Goal: Information Seeking & Learning: Understand process/instructions

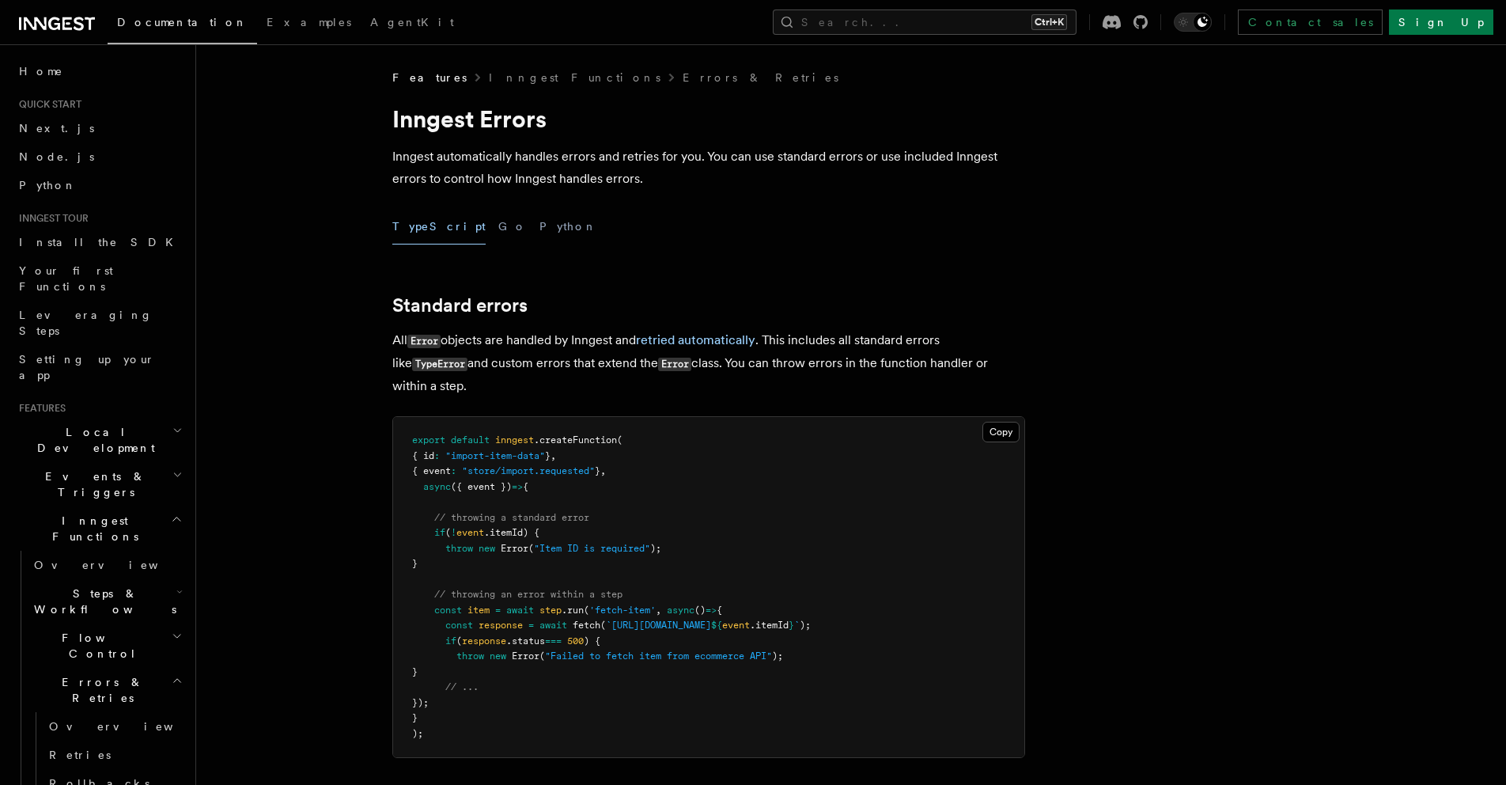
drag, startPoint x: 469, startPoint y: 529, endPoint x: 516, endPoint y: 573, distance: 63.8
click at [516, 573] on pre "export default inngest .createFunction ( { id : "import-item-data" } , { event …" at bounding box center [708, 587] width 631 height 340
drag, startPoint x: 447, startPoint y: 339, endPoint x: 654, endPoint y: 344, distance: 207.3
click at [654, 344] on p "All Error objects are handled by Inngest and retried automatically . This inclu…" at bounding box center [708, 363] width 633 height 68
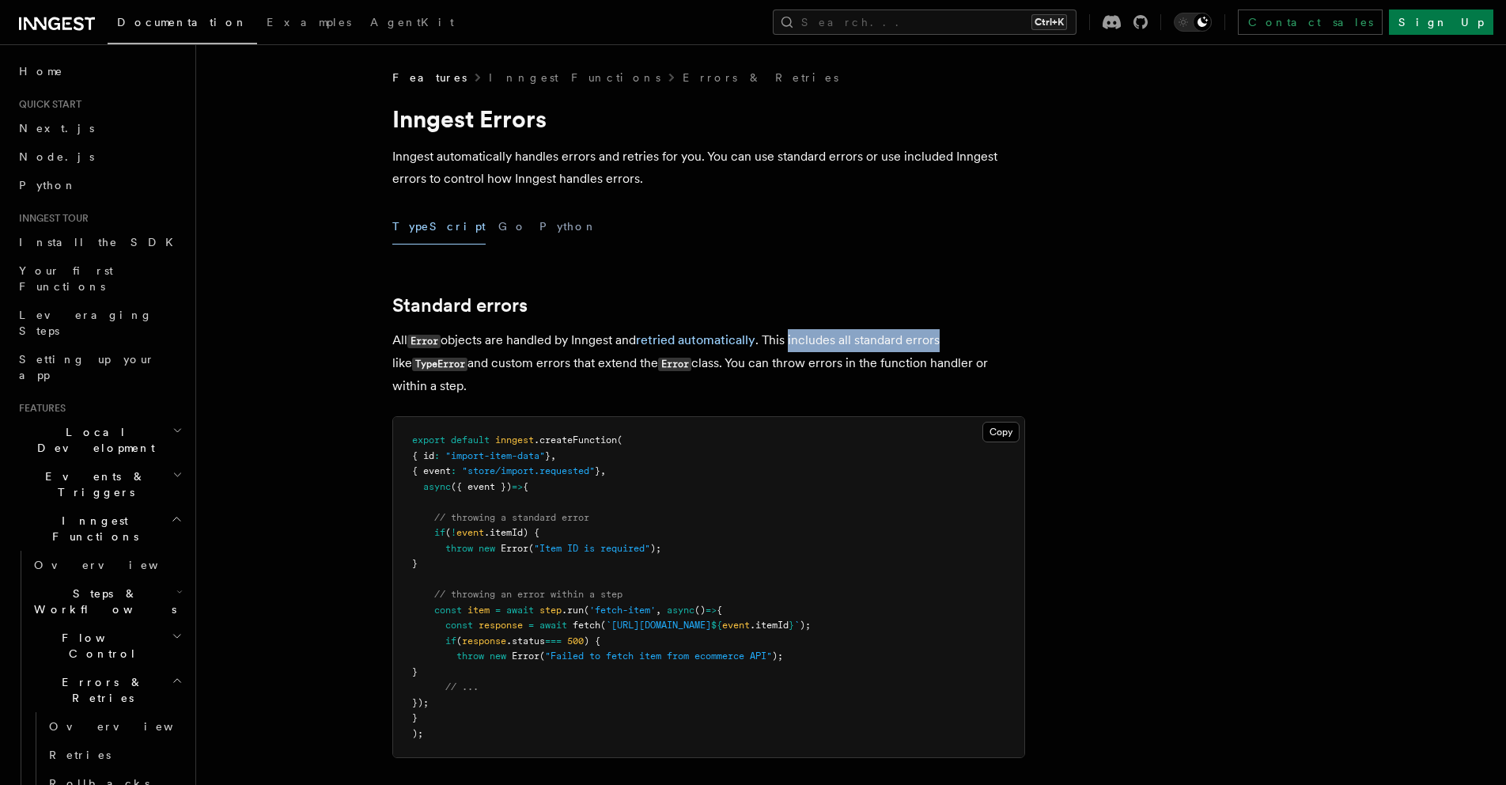
drag, startPoint x: 795, startPoint y: 341, endPoint x: 944, endPoint y: 344, distance: 149.5
click at [944, 344] on p "All Error objects are handled by Inngest and retried automatically . This inclu…" at bounding box center [708, 363] width 633 height 68
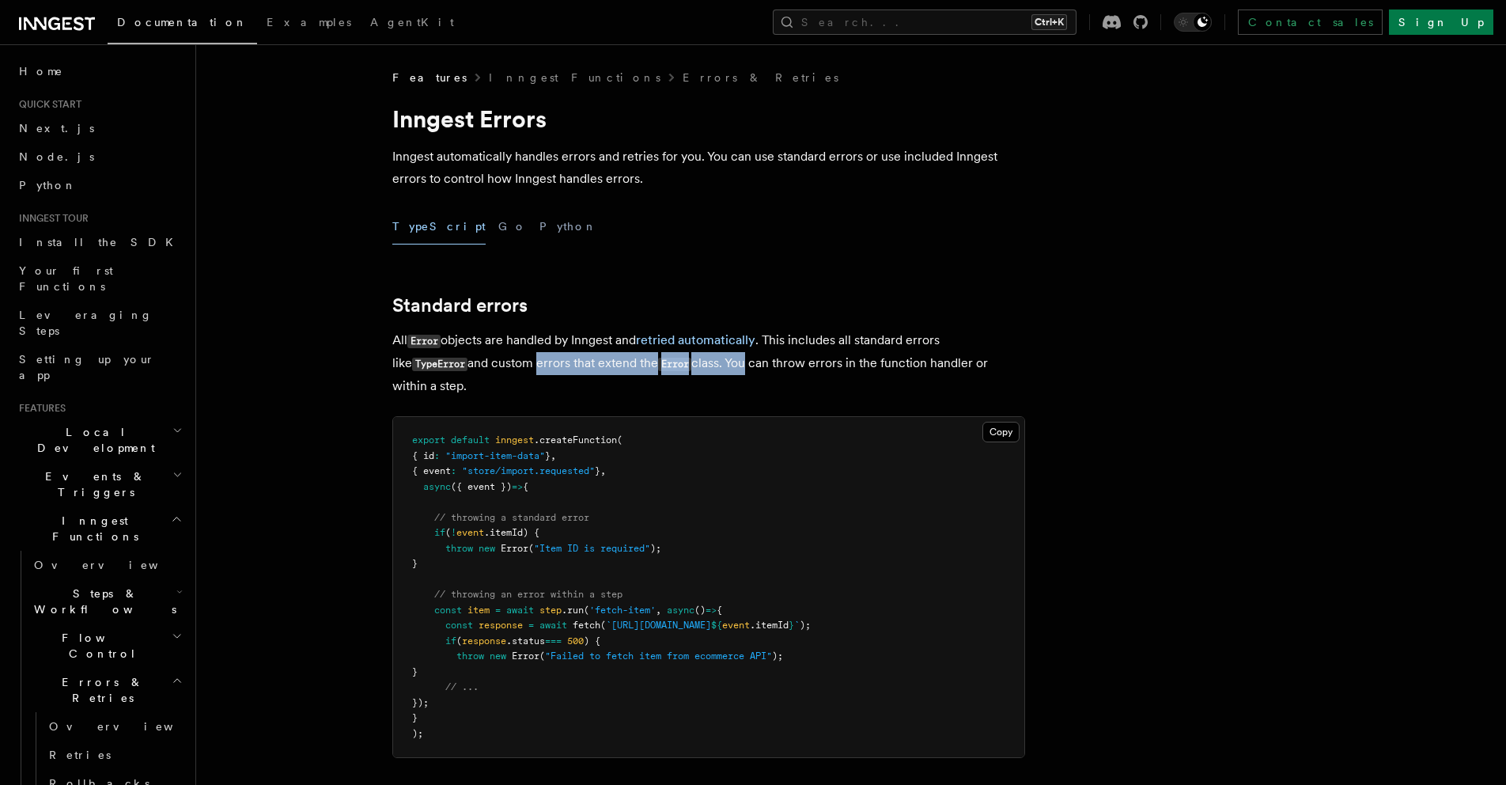
drag, startPoint x: 513, startPoint y: 357, endPoint x: 732, endPoint y: 371, distance: 219.6
click at [732, 371] on p "All Error objects are handled by Inngest and retried automatically . This inclu…" at bounding box center [708, 363] width 633 height 68
drag, startPoint x: 847, startPoint y: 366, endPoint x: 906, endPoint y: 391, distance: 63.5
click at [906, 391] on p "All Error objects are handled by Inngest and retried automatically . This inclu…" at bounding box center [708, 363] width 633 height 68
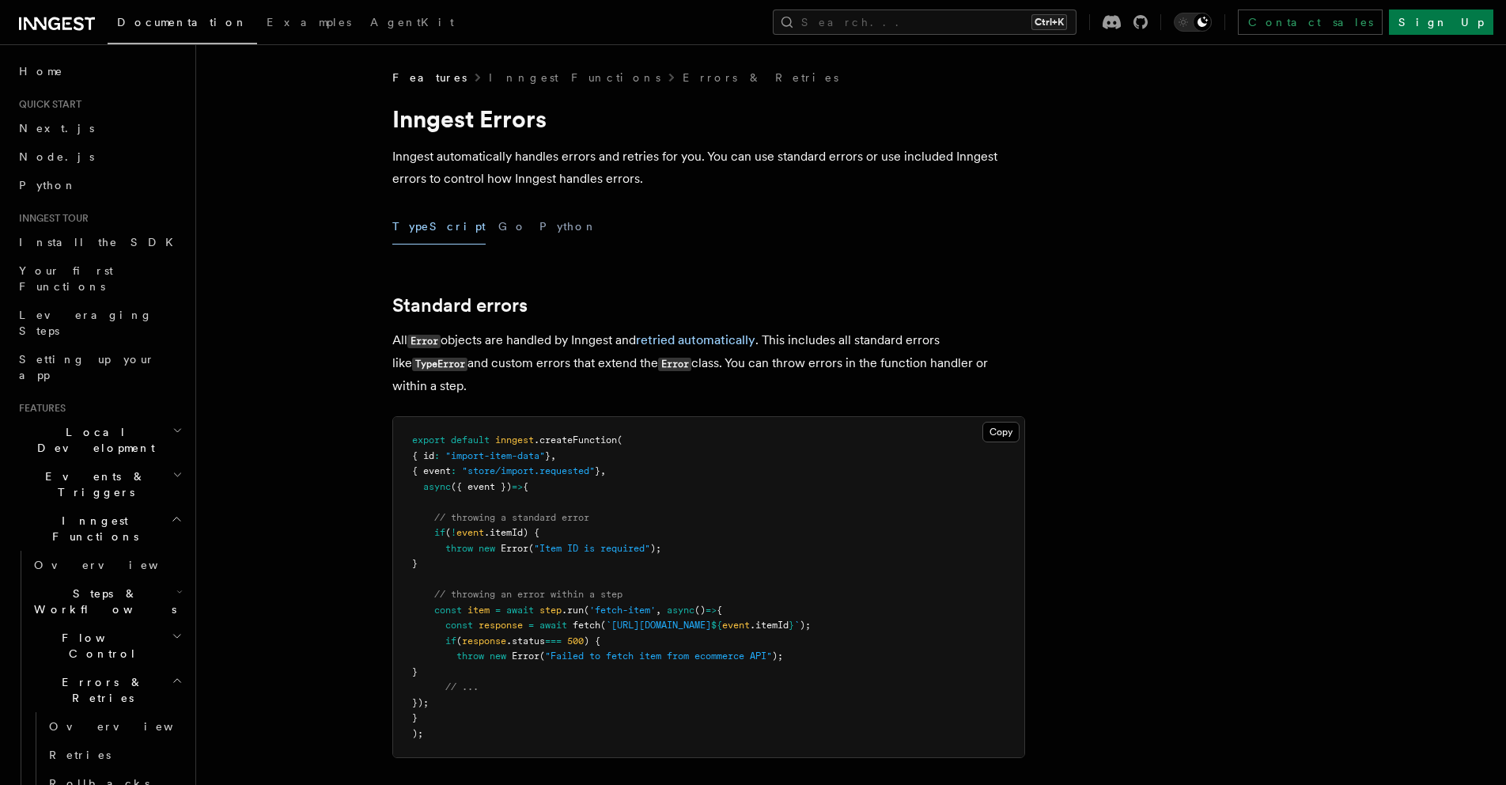
click at [906, 391] on p "All Error objects are handled by Inngest and retried automatically . This inclu…" at bounding box center [708, 363] width 633 height 68
drag, startPoint x: 438, startPoint y: 552, endPoint x: 684, endPoint y: 543, distance: 246.2
click at [684, 543] on pre "export default inngest .createFunction ( { id : "import-item-data" } , { event …" at bounding box center [708, 587] width 631 height 340
drag, startPoint x: 555, startPoint y: 611, endPoint x: 599, endPoint y: 677, distance: 78.8
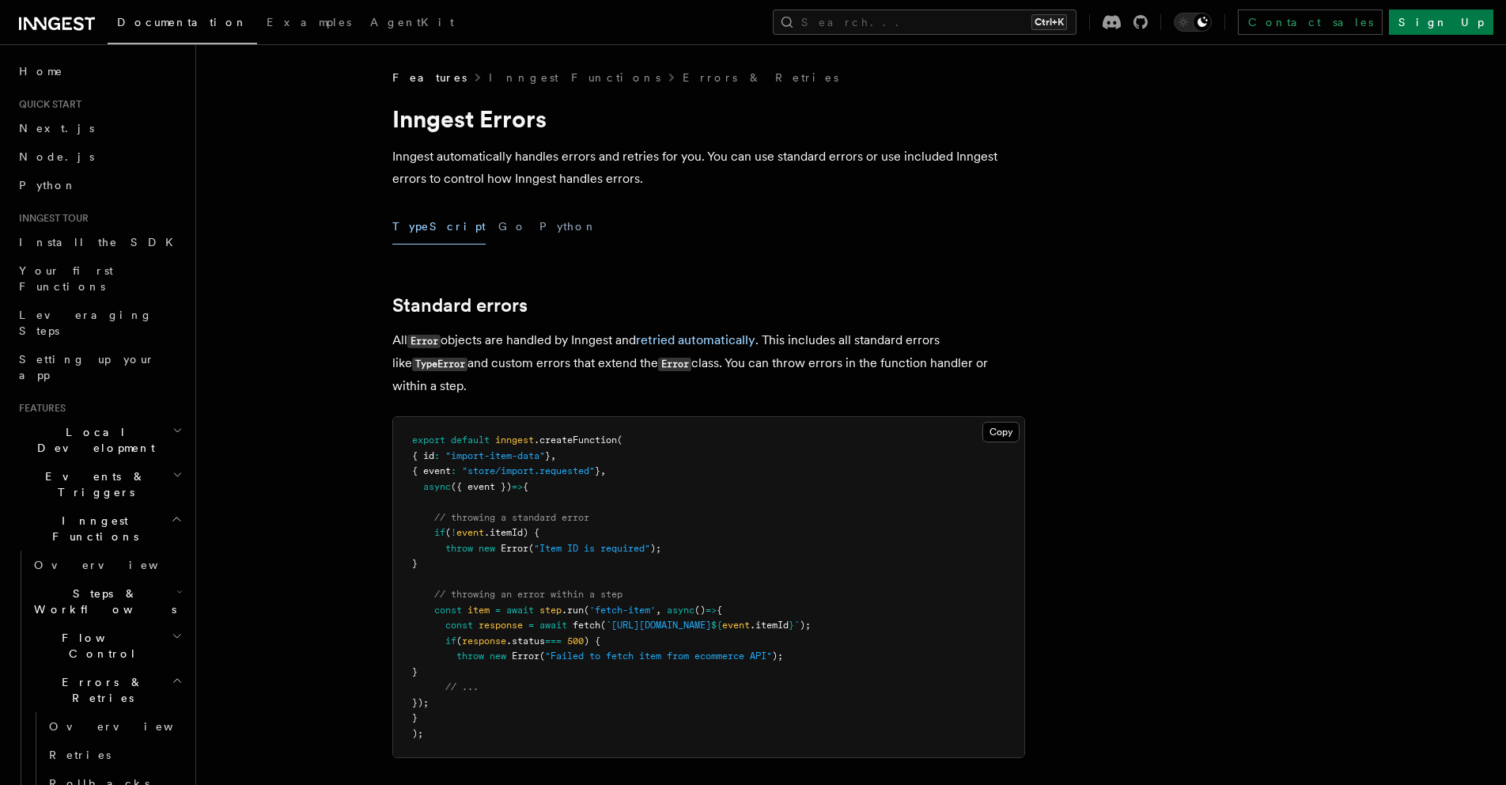
click at [599, 677] on pre "export default inngest .createFunction ( { id : "import-item-data" } , { event …" at bounding box center [708, 587] width 631 height 340
drag, startPoint x: 581, startPoint y: 587, endPoint x: 632, endPoint y: 601, distance: 53.4
click at [632, 601] on pre "export default inngest .createFunction ( { id : "import-item-data" } , { event …" at bounding box center [708, 587] width 631 height 340
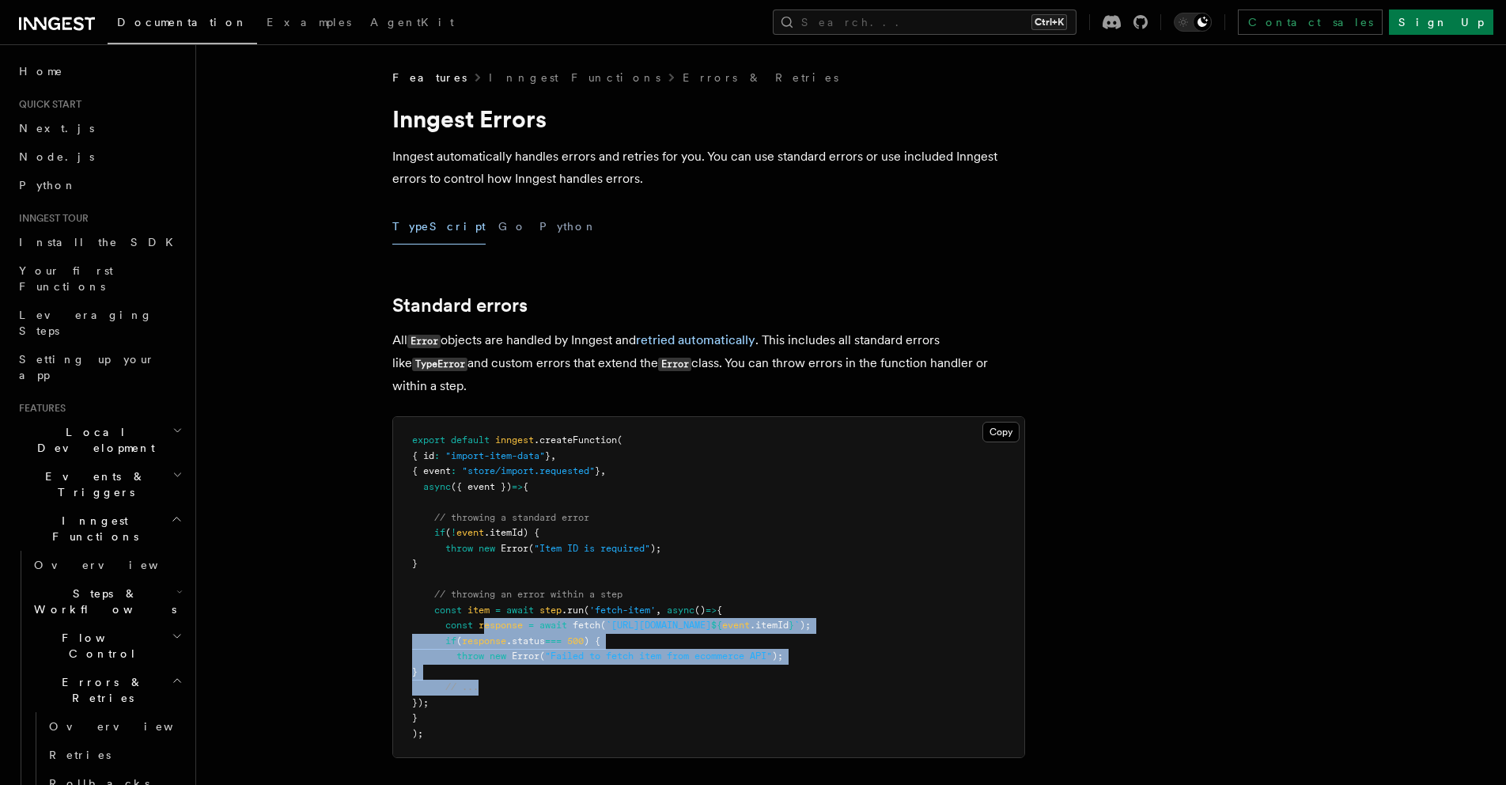
drag, startPoint x: 489, startPoint y: 626, endPoint x: 532, endPoint y: 687, distance: 75.0
click at [532, 687] on pre "export default inngest .createFunction ( { id : "import-item-data" } , { event …" at bounding box center [708, 587] width 631 height 340
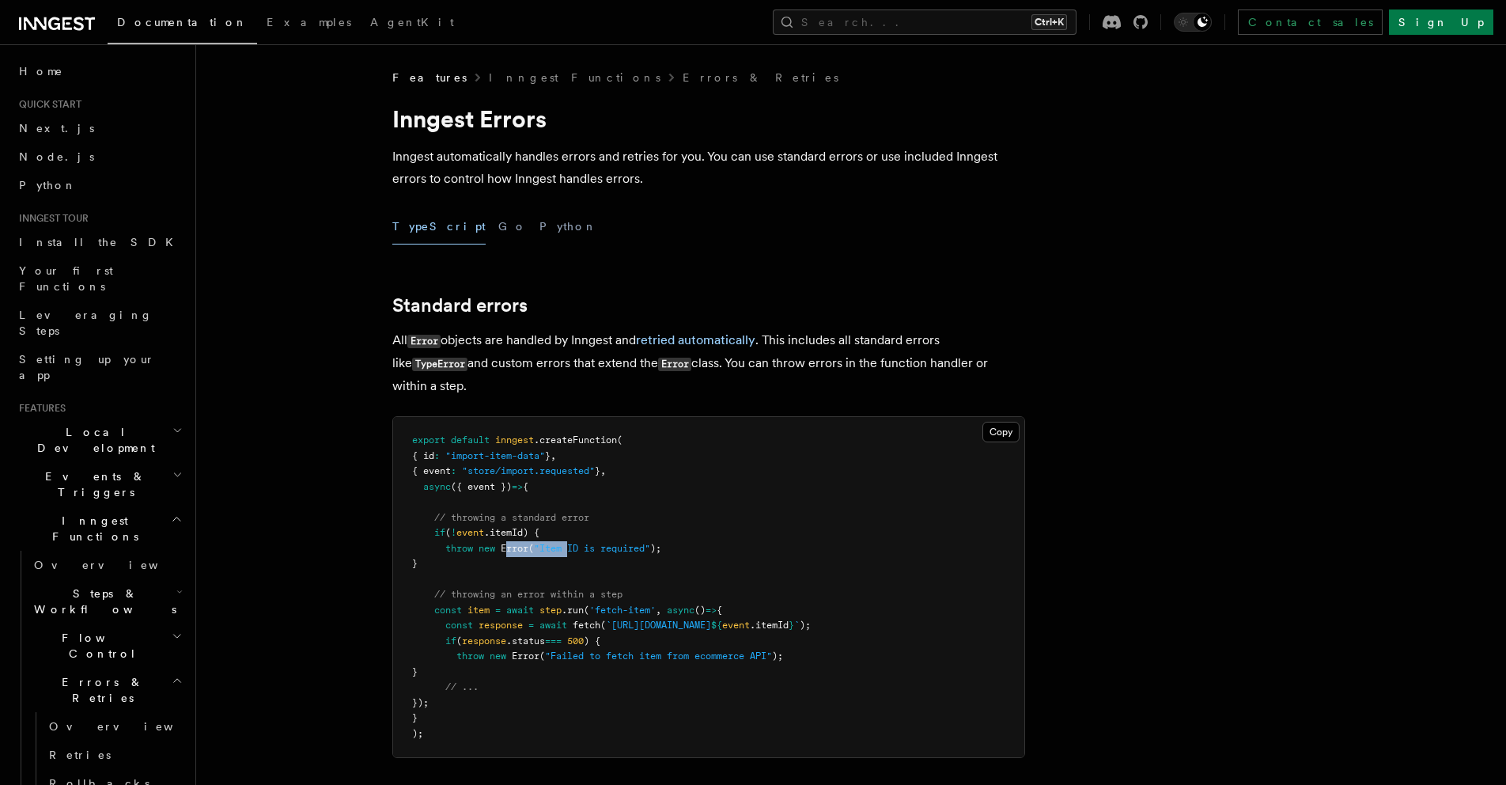
drag, startPoint x: 509, startPoint y: 543, endPoint x: 572, endPoint y: 548, distance: 62.7
click at [572, 548] on span "throw new Error ( "Item ID is required" );" at bounding box center [536, 548] width 249 height 11
click at [572, 548] on span ""Item ID is required"" at bounding box center [592, 548] width 116 height 11
drag, startPoint x: 721, startPoint y: 365, endPoint x: 626, endPoint y: 381, distance: 95.5
click at [626, 381] on p "All Error objects are handled by Inngest and retried automatically . This inclu…" at bounding box center [708, 363] width 633 height 68
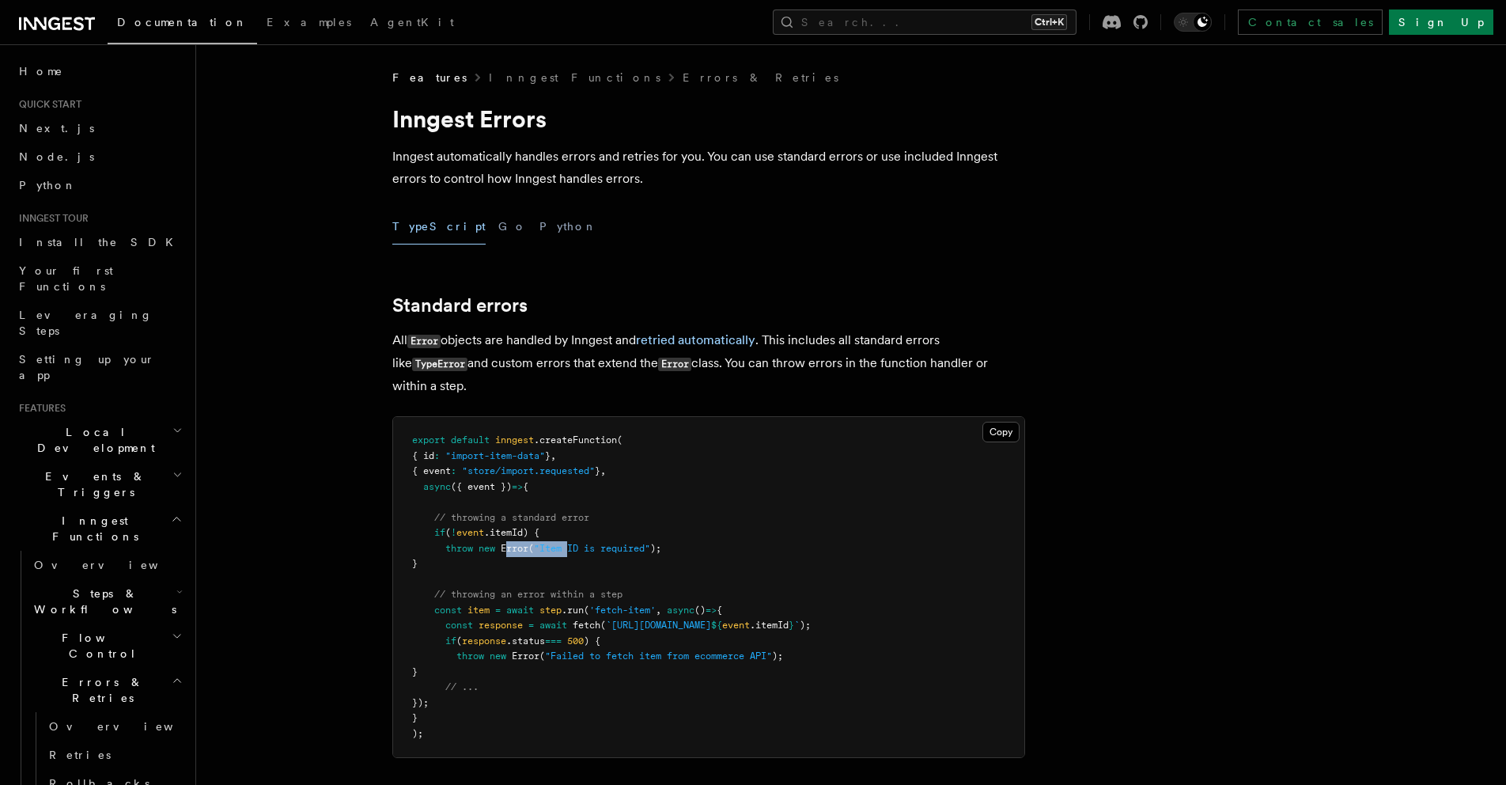
click at [626, 381] on p "All Error objects are handled by Inngest and retried automatically . This inclu…" at bounding box center [708, 363] width 633 height 68
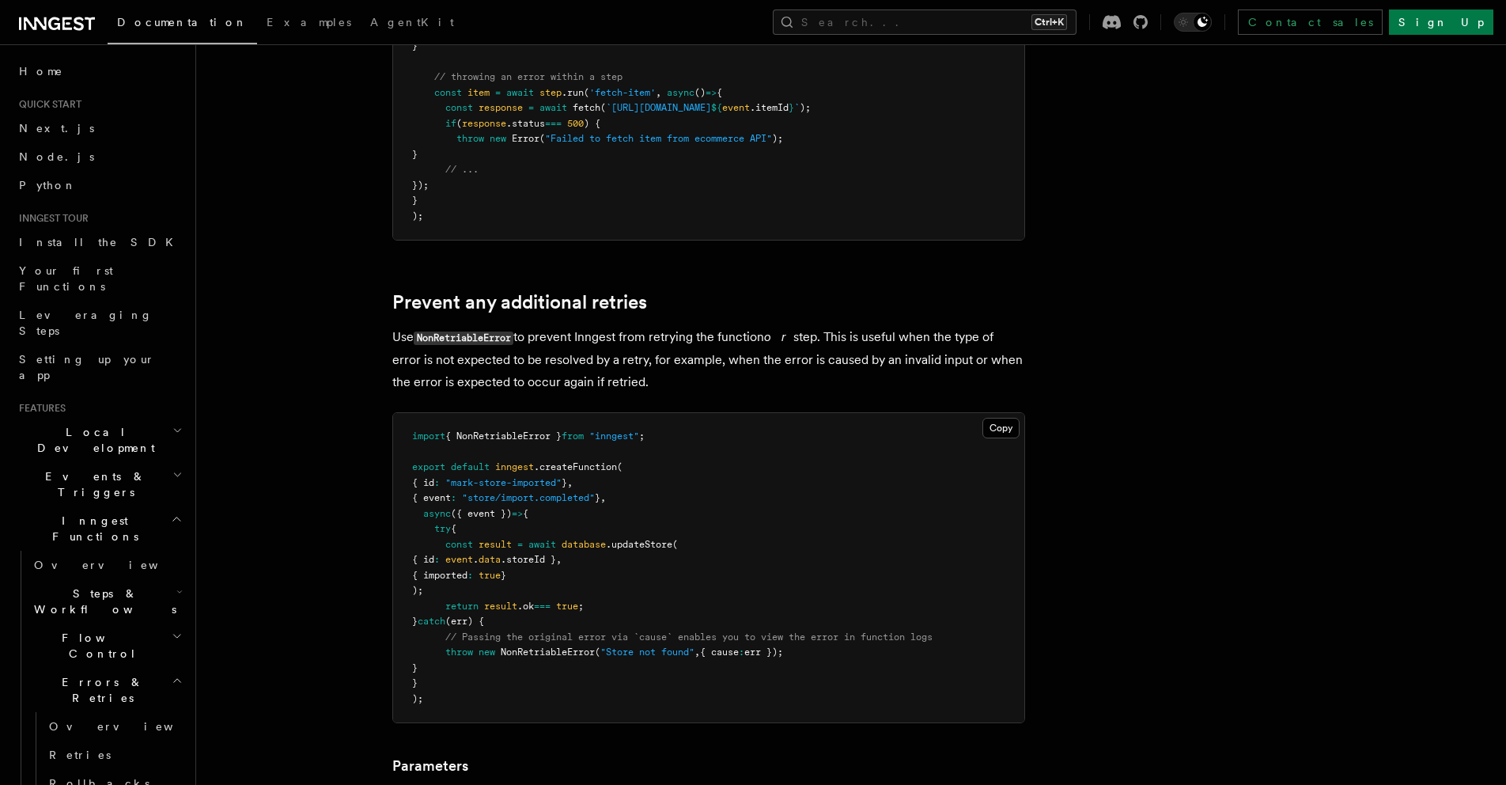
scroll to position [558, 0]
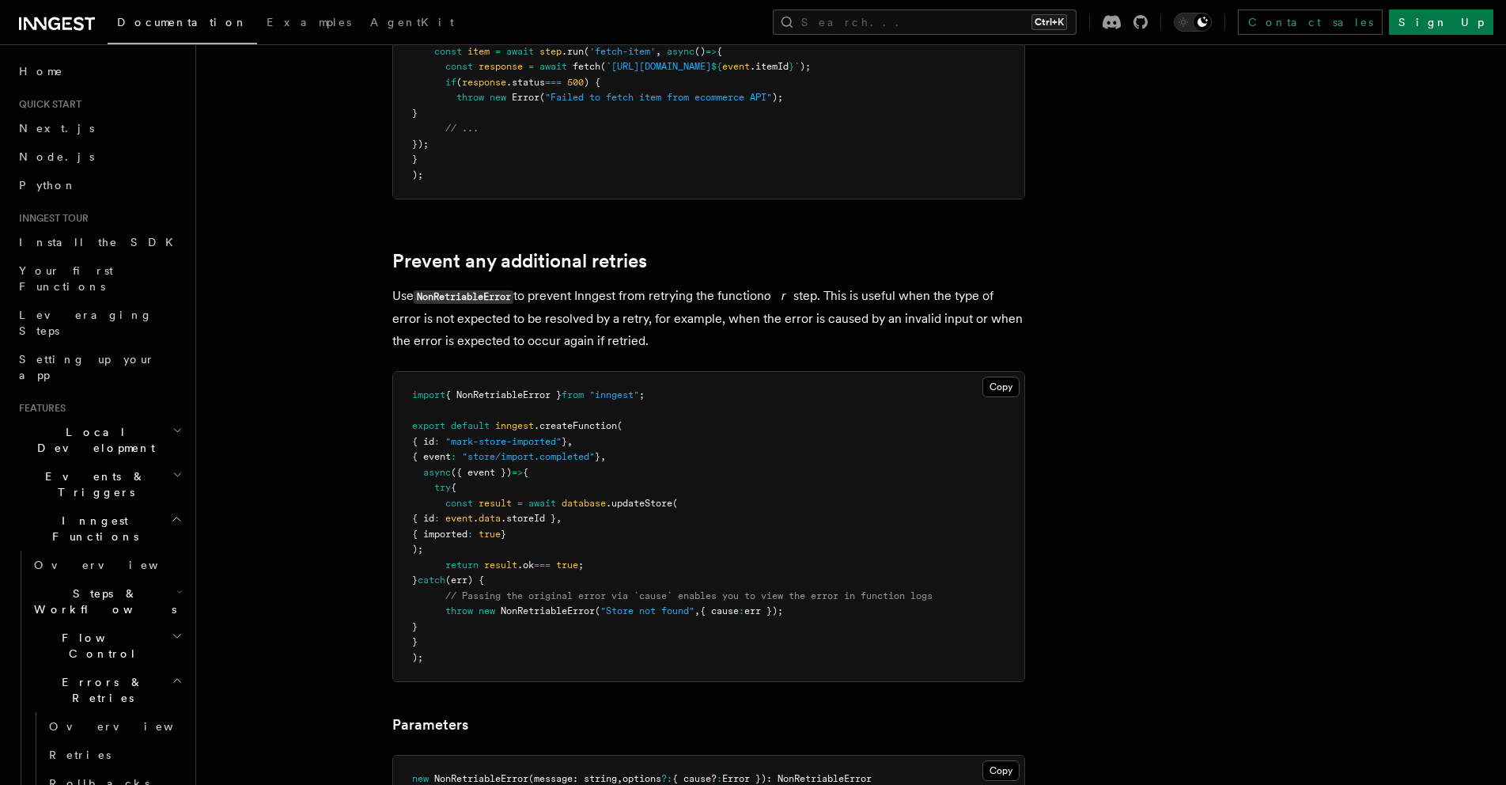
click at [584, 611] on span "NonRetriableError" at bounding box center [548, 610] width 94 height 11
drag, startPoint x: 630, startPoint y: 612, endPoint x: 689, endPoint y: 616, distance: 59.5
click at [689, 616] on pre "import { NonRetriableError } from "inngest" ; export default inngest .createFun…" at bounding box center [708, 526] width 631 height 309
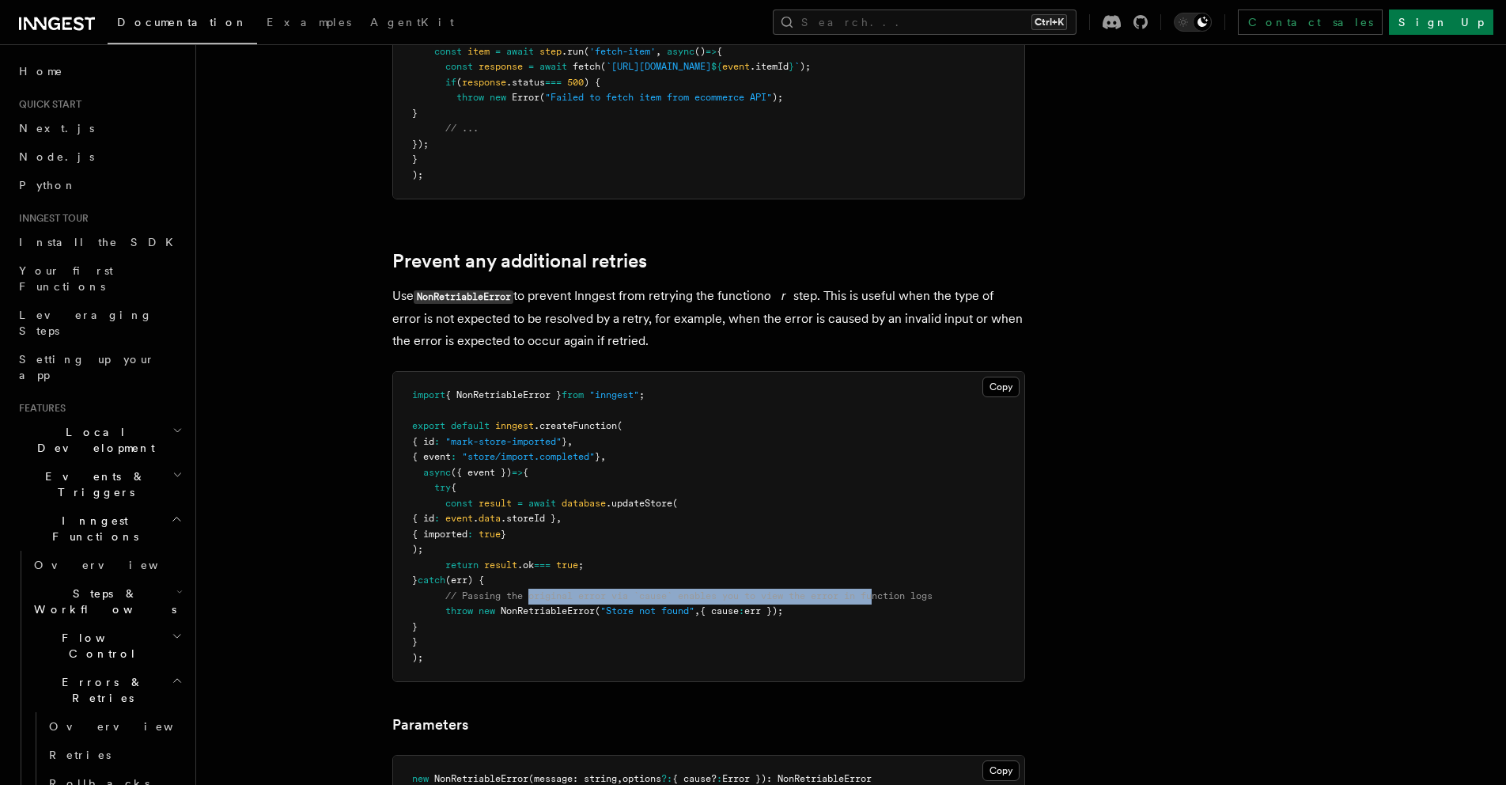
drag, startPoint x: 530, startPoint y: 597, endPoint x: 887, endPoint y: 602, distance: 356.8
click at [887, 602] on pre "import { NonRetriableError } from "inngest" ; export default inngest .createFun…" at bounding box center [708, 526] width 631 height 309
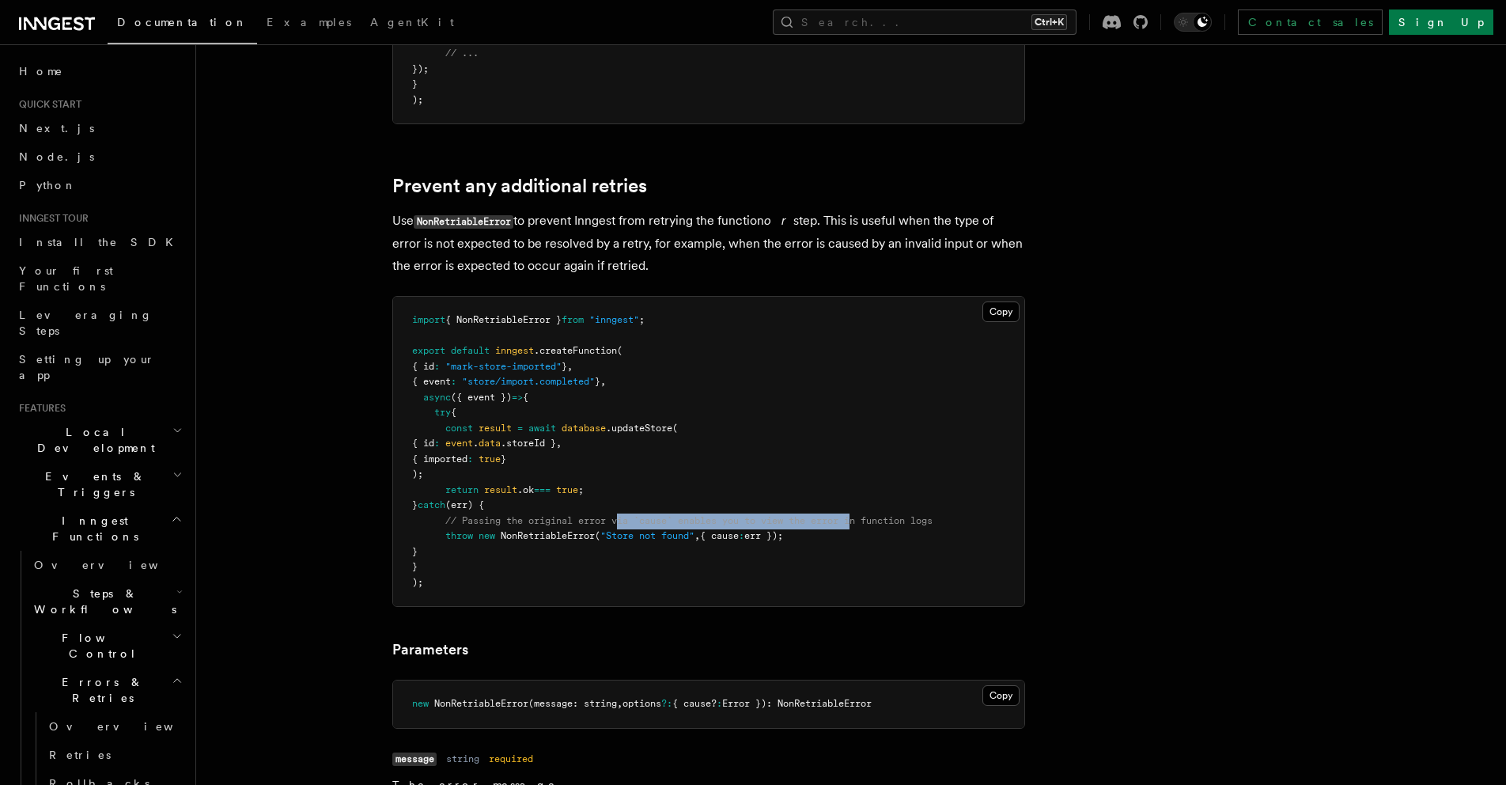
drag, startPoint x: 621, startPoint y: 523, endPoint x: 863, endPoint y: 520, distance: 242.1
click at [863, 520] on span "// Passing the original error via `cause` enables you to view the error in func…" at bounding box center [688, 520] width 487 height 11
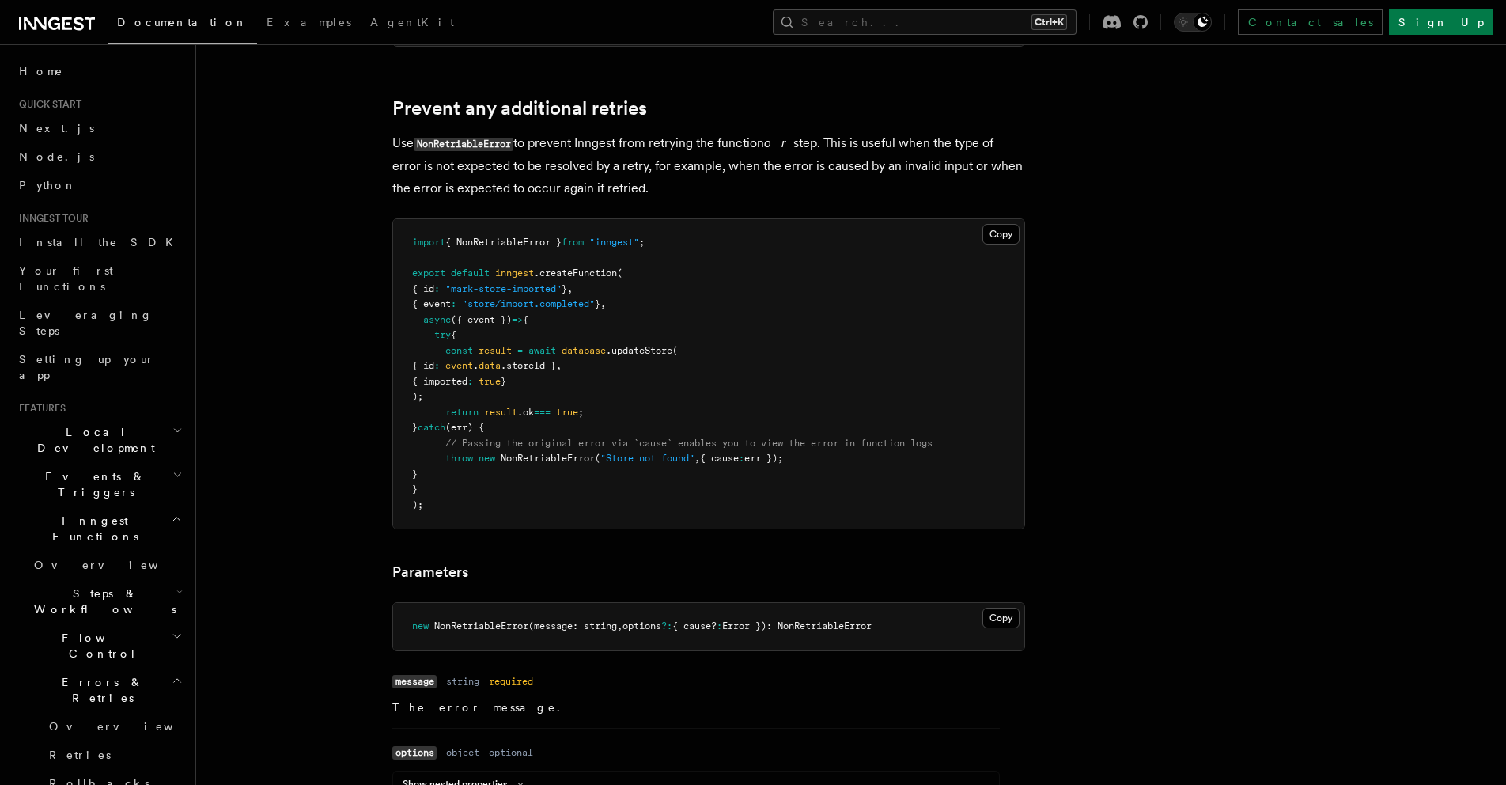
scroll to position [724, 0]
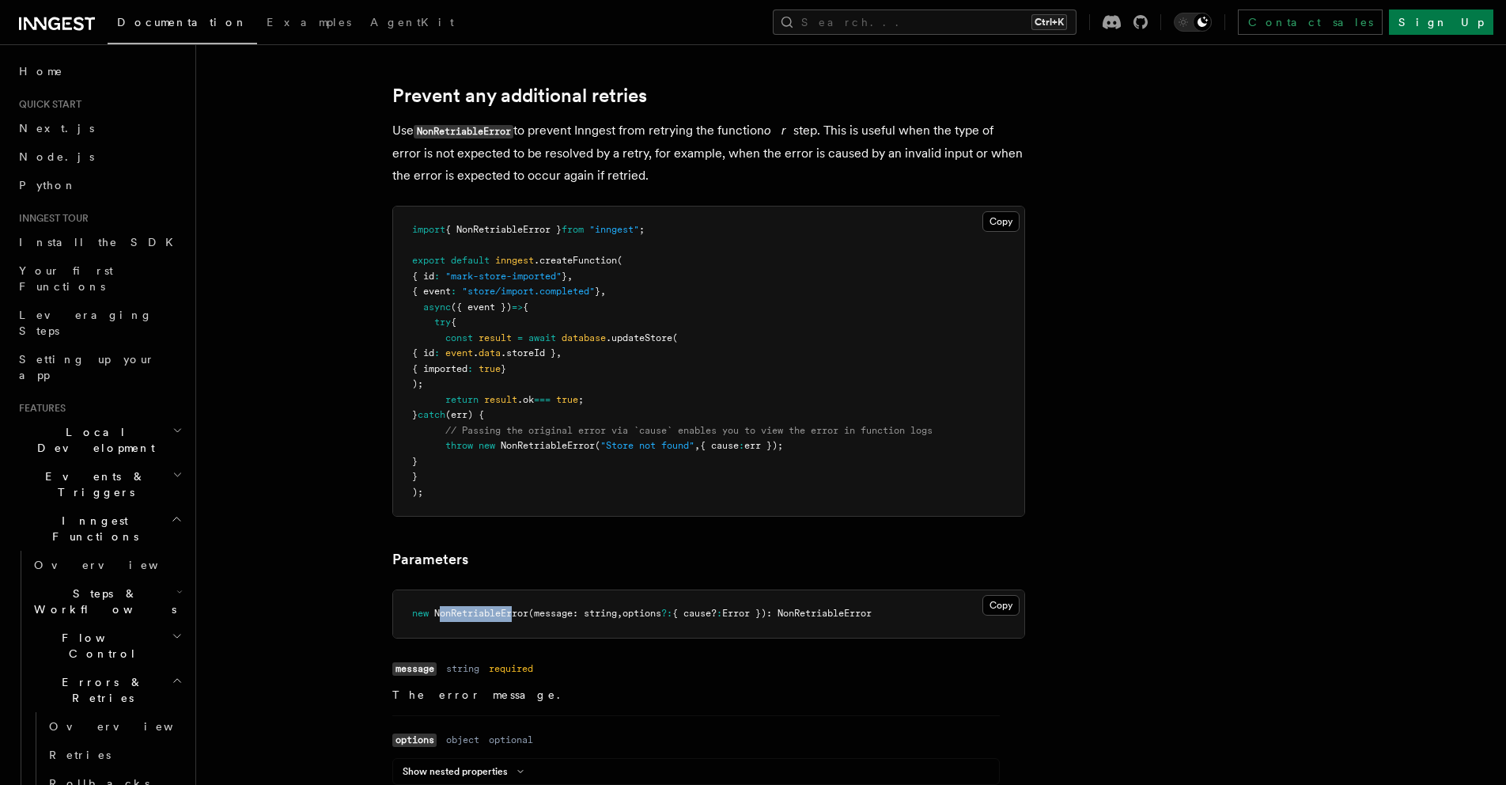
drag, startPoint x: 442, startPoint y: 610, endPoint x: 518, endPoint y: 619, distance: 76.4
click at [518, 619] on pre "new NonRetriableError (message: string , options ?: { cause? : Error }): NonRet…" at bounding box center [708, 613] width 631 height 47
drag, startPoint x: 729, startPoint y: 608, endPoint x: 753, endPoint y: 613, distance: 24.2
click at [753, 613] on span "new NonRetriableError (message: string , options ?: { cause? : Error }): NonRet…" at bounding box center [642, 612] width 460 height 11
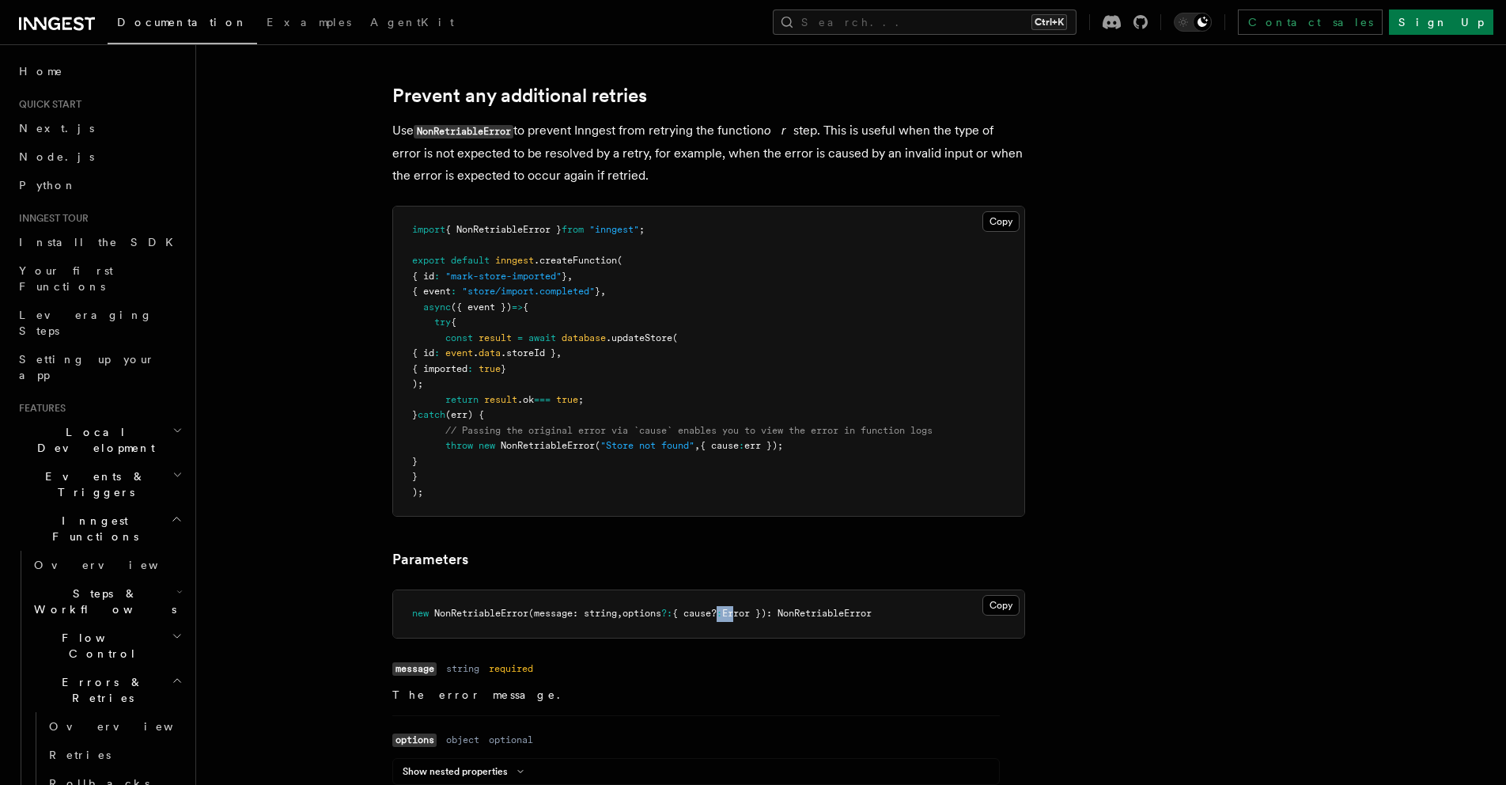
click at [753, 613] on span "Error }): NonRetriableError" at bounding box center [797, 612] width 150 height 11
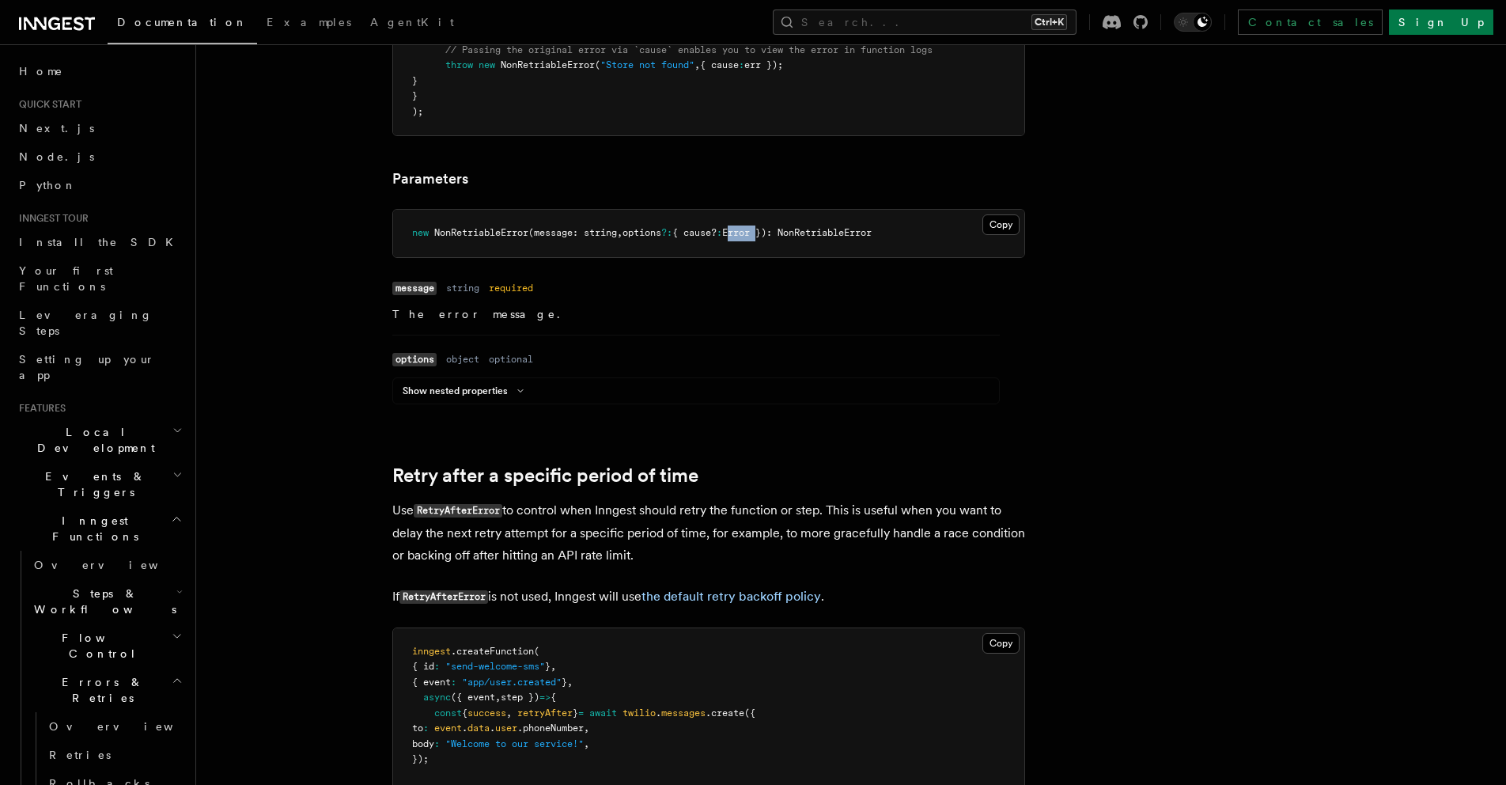
scroll to position [1204, 0]
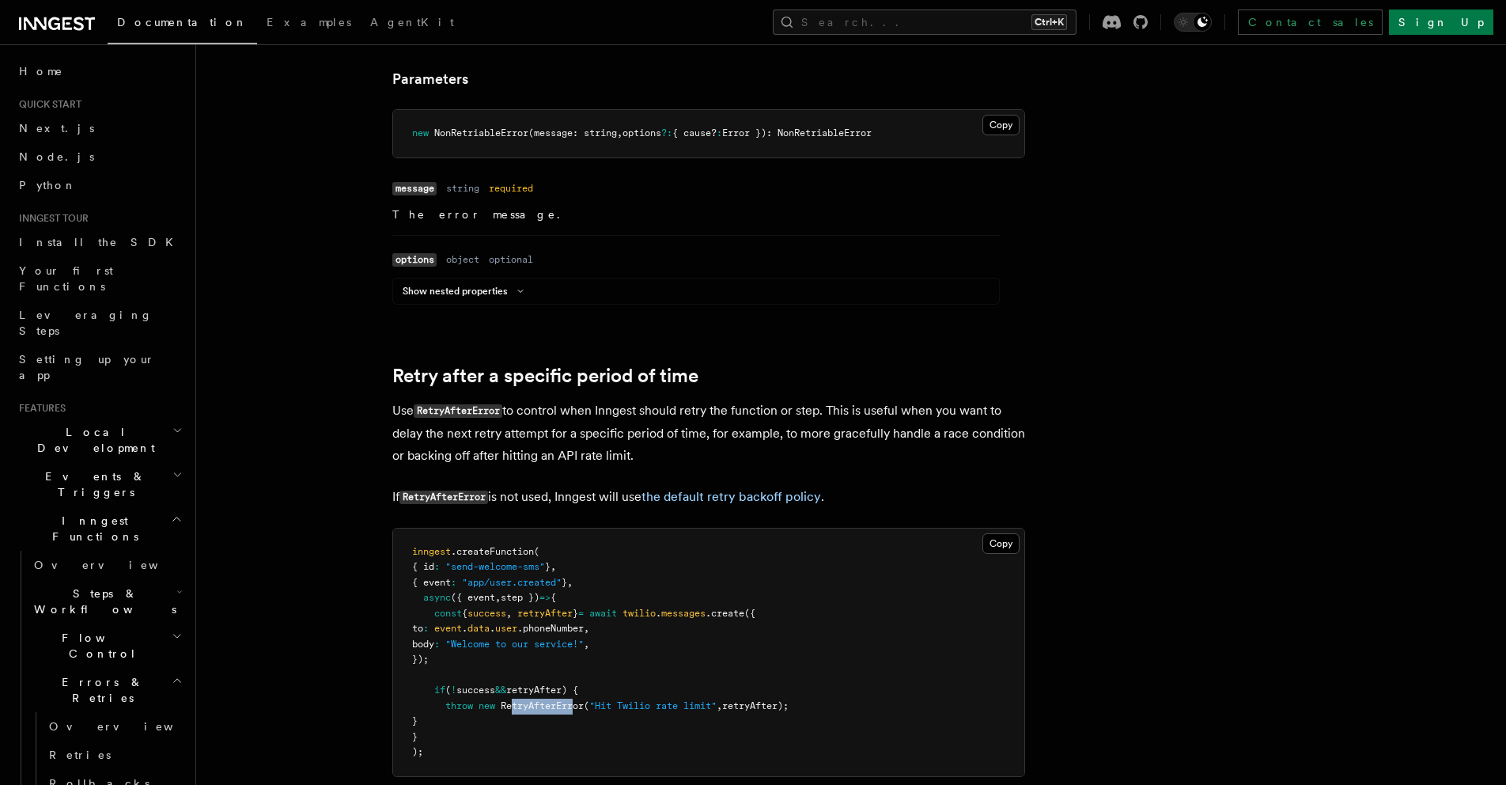
drag, startPoint x: 514, startPoint y: 700, endPoint x: 576, endPoint y: 712, distance: 62.8
click at [576, 712] on pre "inngest .createFunction ( { id : "send-welcome-sms" } , { event : "app/user.cre…" at bounding box center [708, 652] width 631 height 248
drag, startPoint x: 615, startPoint y: 705, endPoint x: 709, endPoint y: 710, distance: 94.3
click at [709, 710] on span ""Hit Twilio rate limit"" at bounding box center [652, 705] width 127 height 11
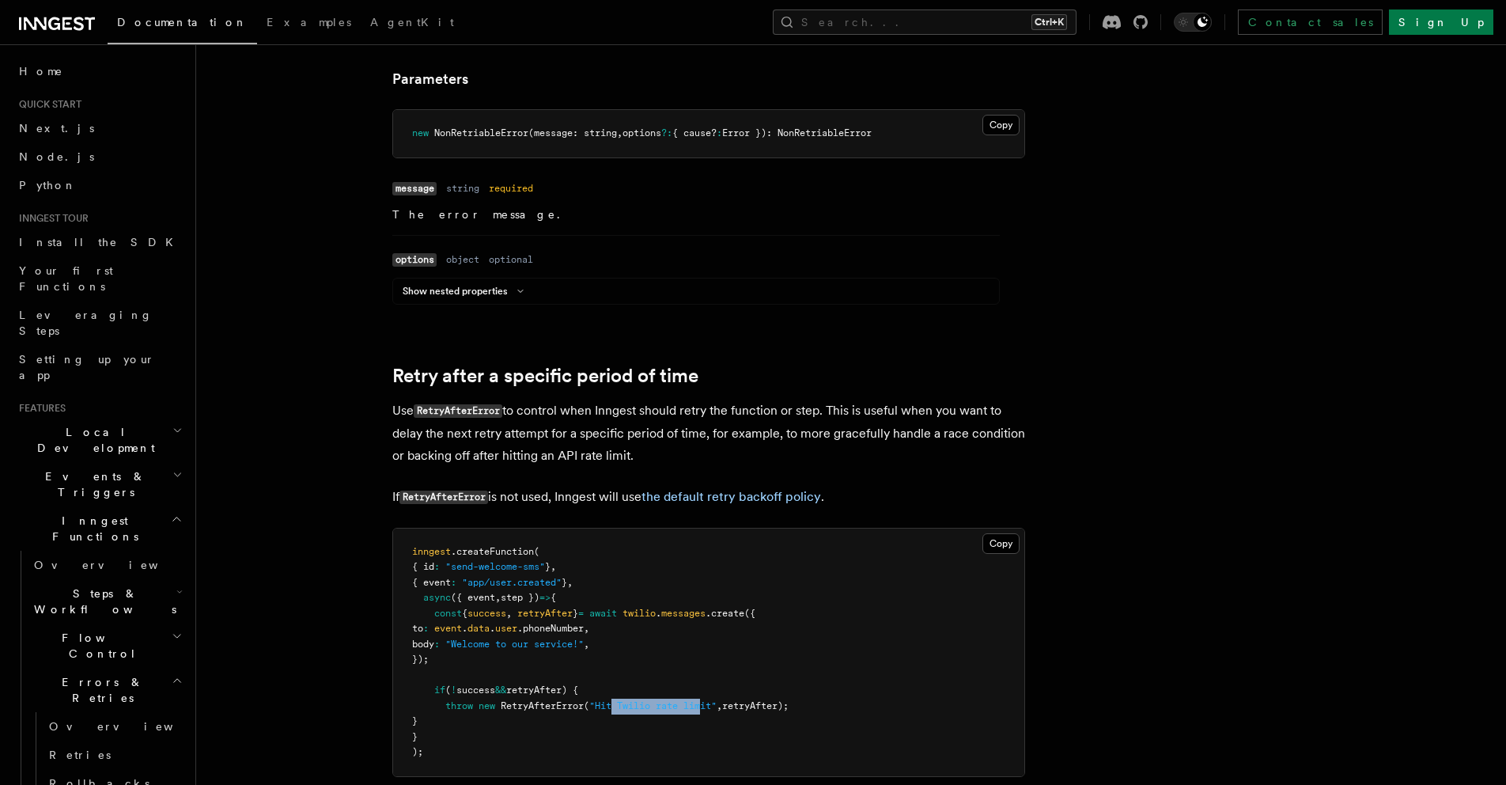
click at [709, 710] on span ""Hit Twilio rate limit"" at bounding box center [652, 705] width 127 height 11
click at [772, 706] on span "retryAfter);" at bounding box center [755, 705] width 66 height 11
click at [564, 613] on span "retryAfter" at bounding box center [544, 612] width 55 height 11
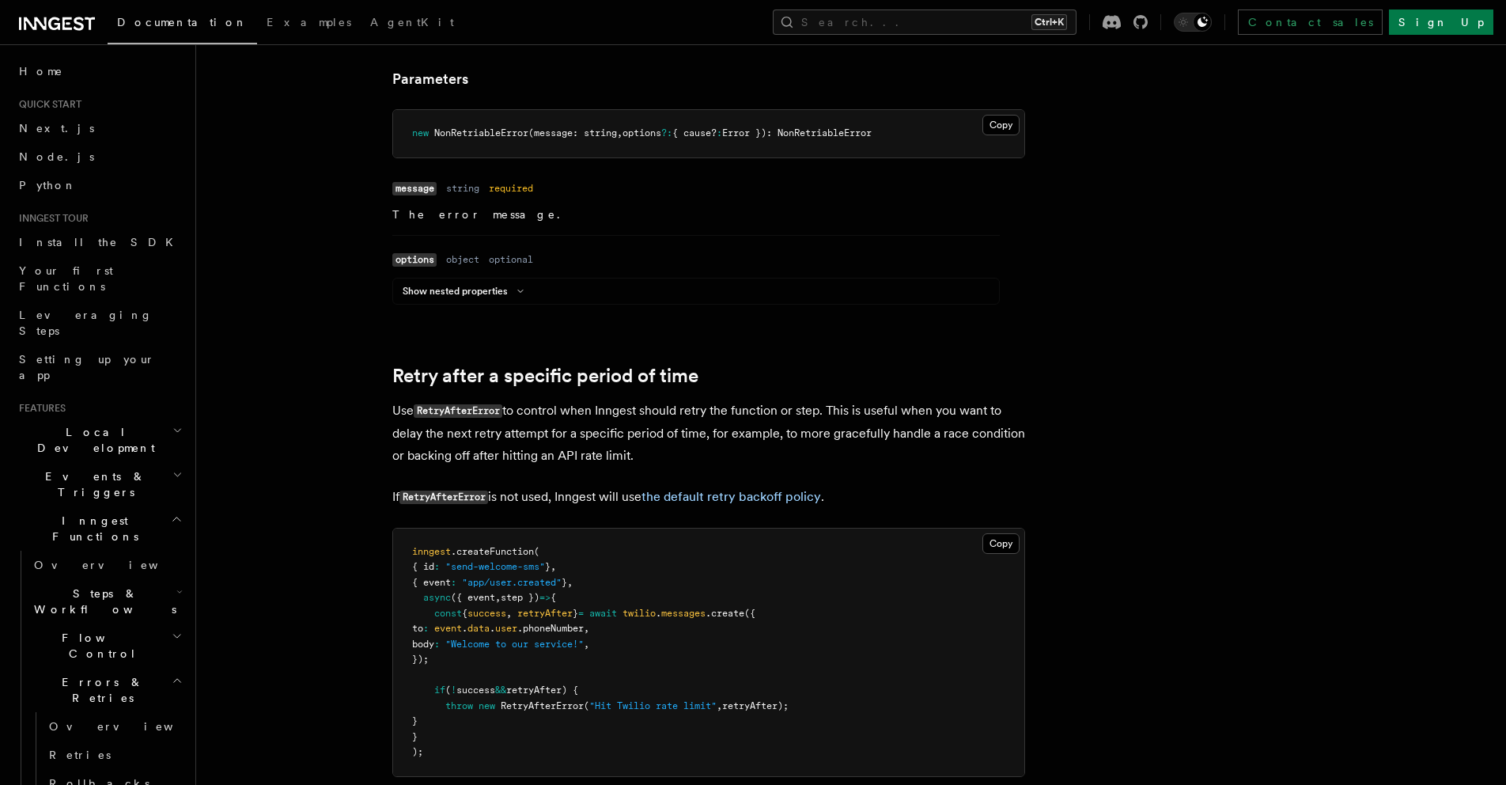
click at [503, 612] on span "success" at bounding box center [486, 612] width 39 height 11
click at [562, 614] on span "retryAfter" at bounding box center [544, 612] width 55 height 11
drag, startPoint x: 597, startPoint y: 702, endPoint x: 676, endPoint y: 717, distance: 80.5
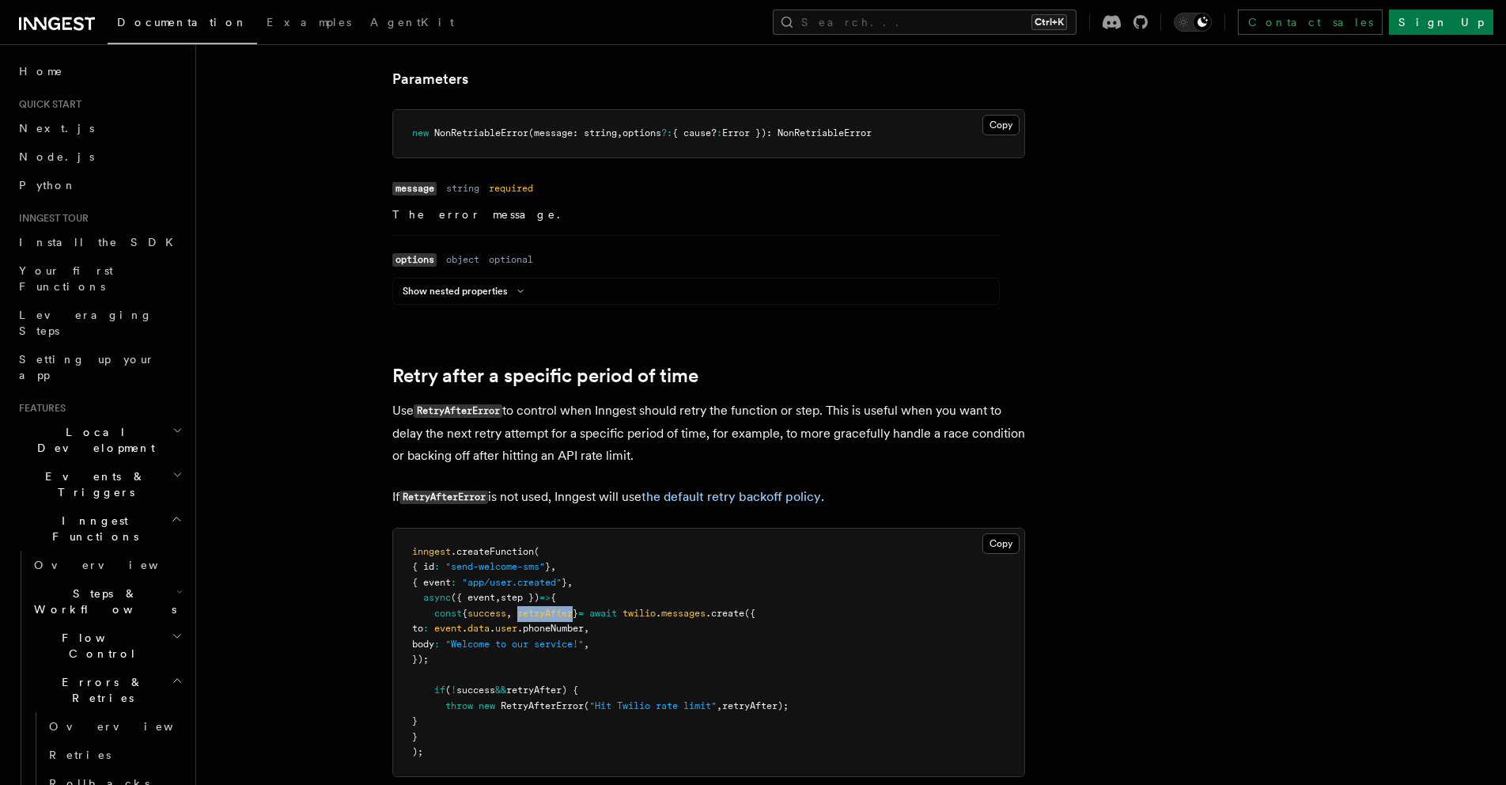
click at [676, 717] on pre "inngest .createFunction ( { id : "send-welcome-sms" } , { event : "app/user.cre…" at bounding box center [708, 652] width 631 height 248
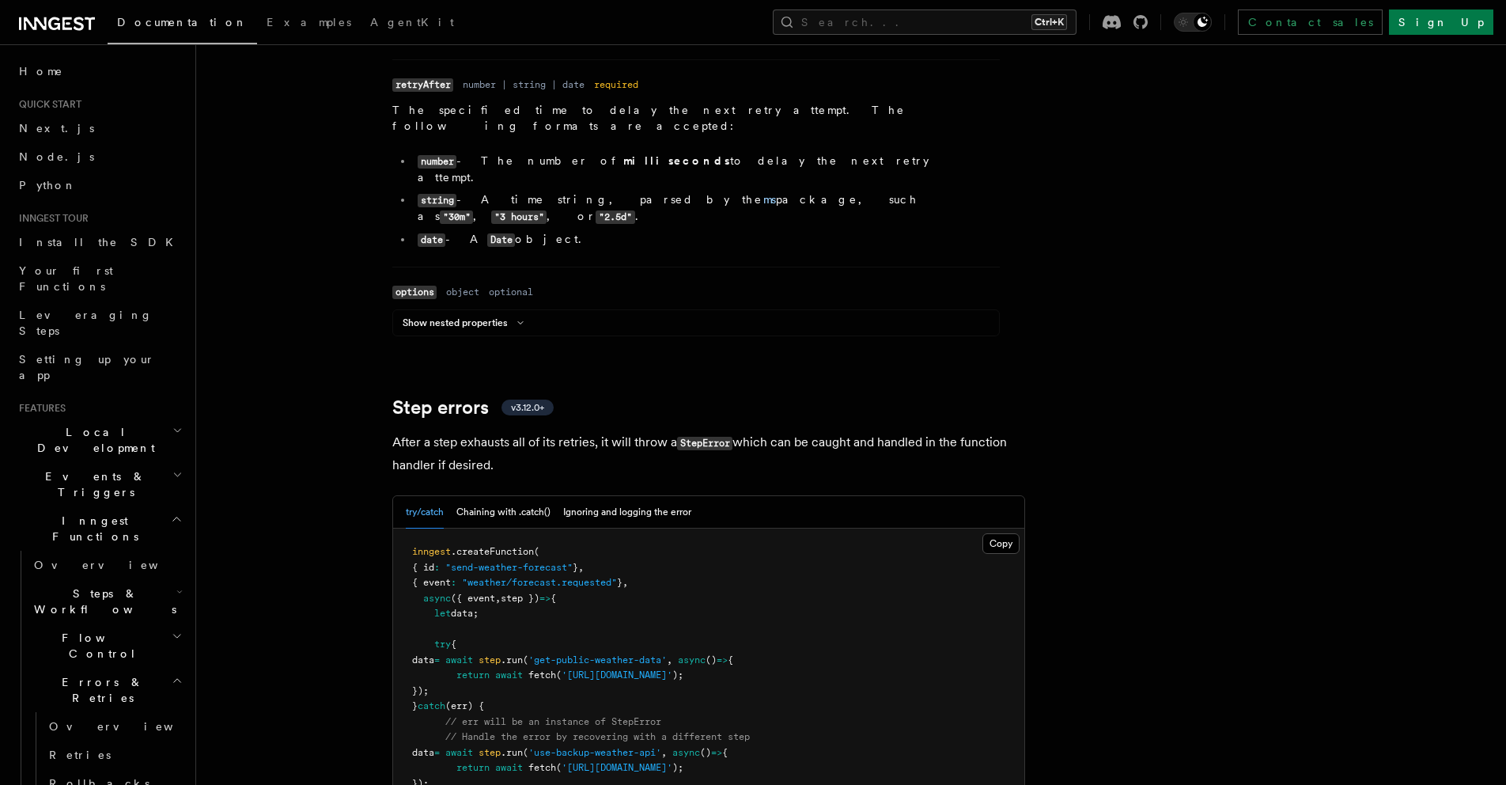
scroll to position [2188, 0]
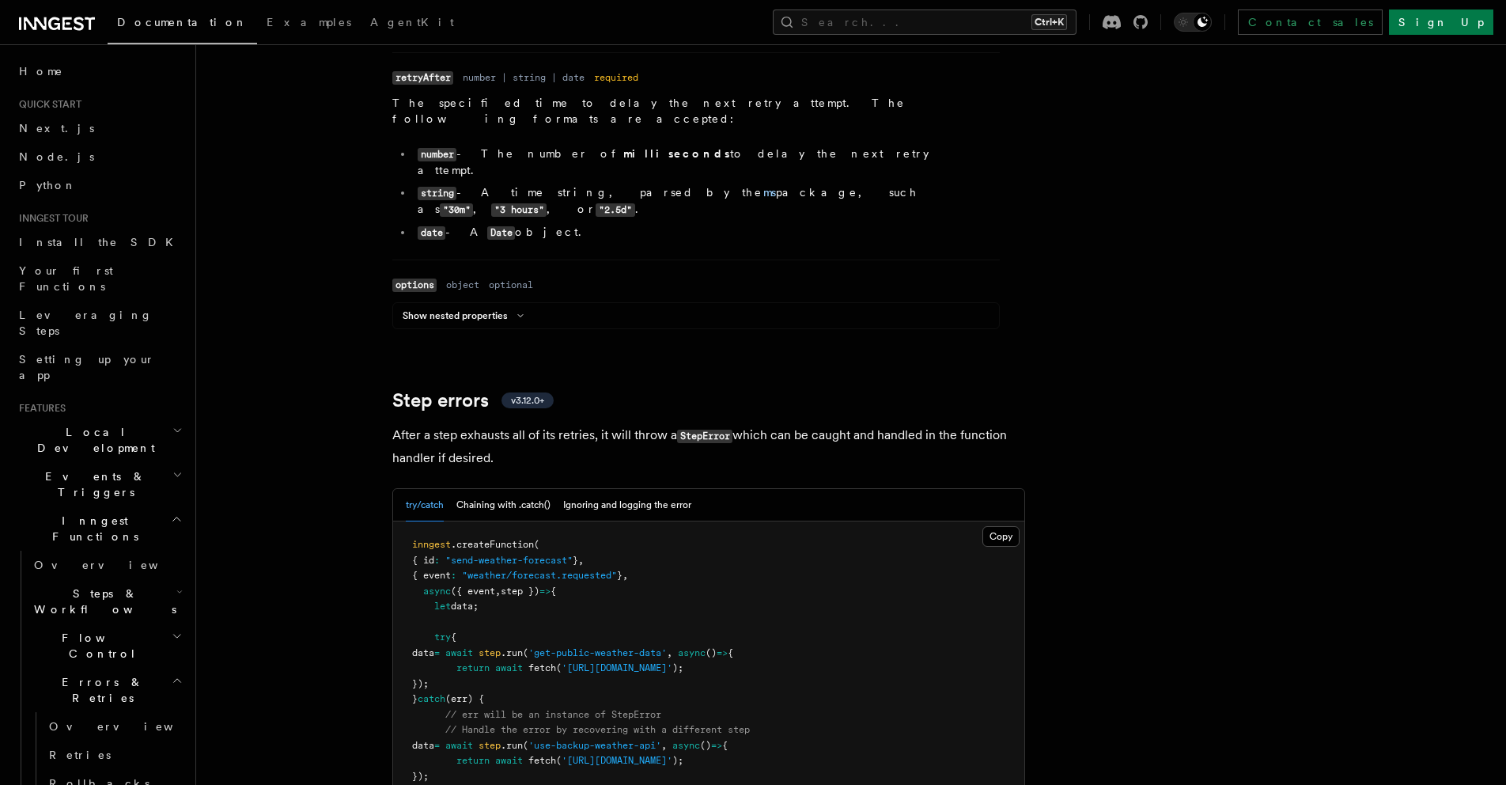
drag, startPoint x: 524, startPoint y: 619, endPoint x: 571, endPoint y: 638, distance: 51.1
click at [571, 638] on pre "inngest .createFunction ( { id : "send-weather-forecast" } , { event : "weather…" at bounding box center [708, 691] width 631 height 340
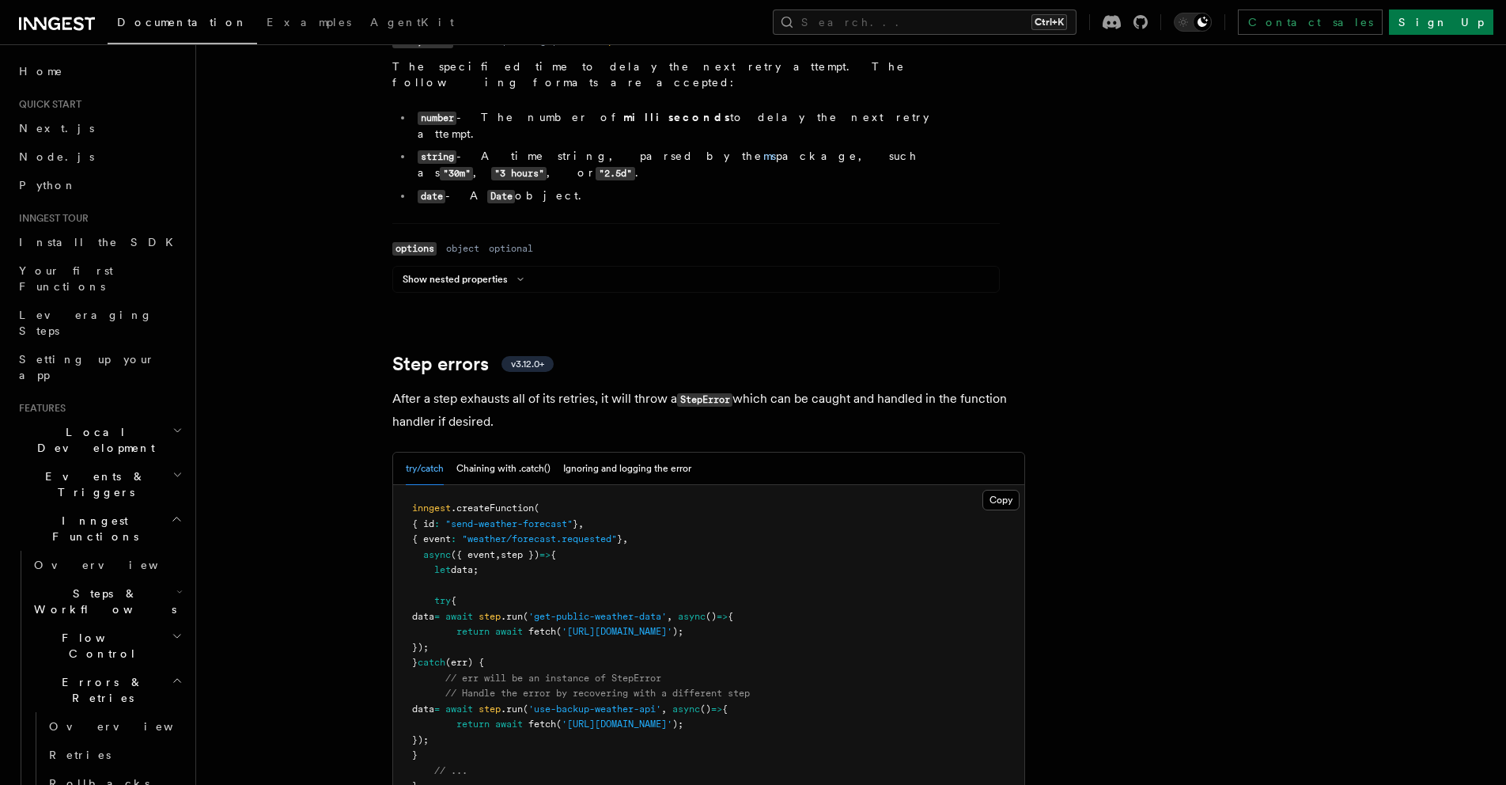
scroll to position [2265, 0]
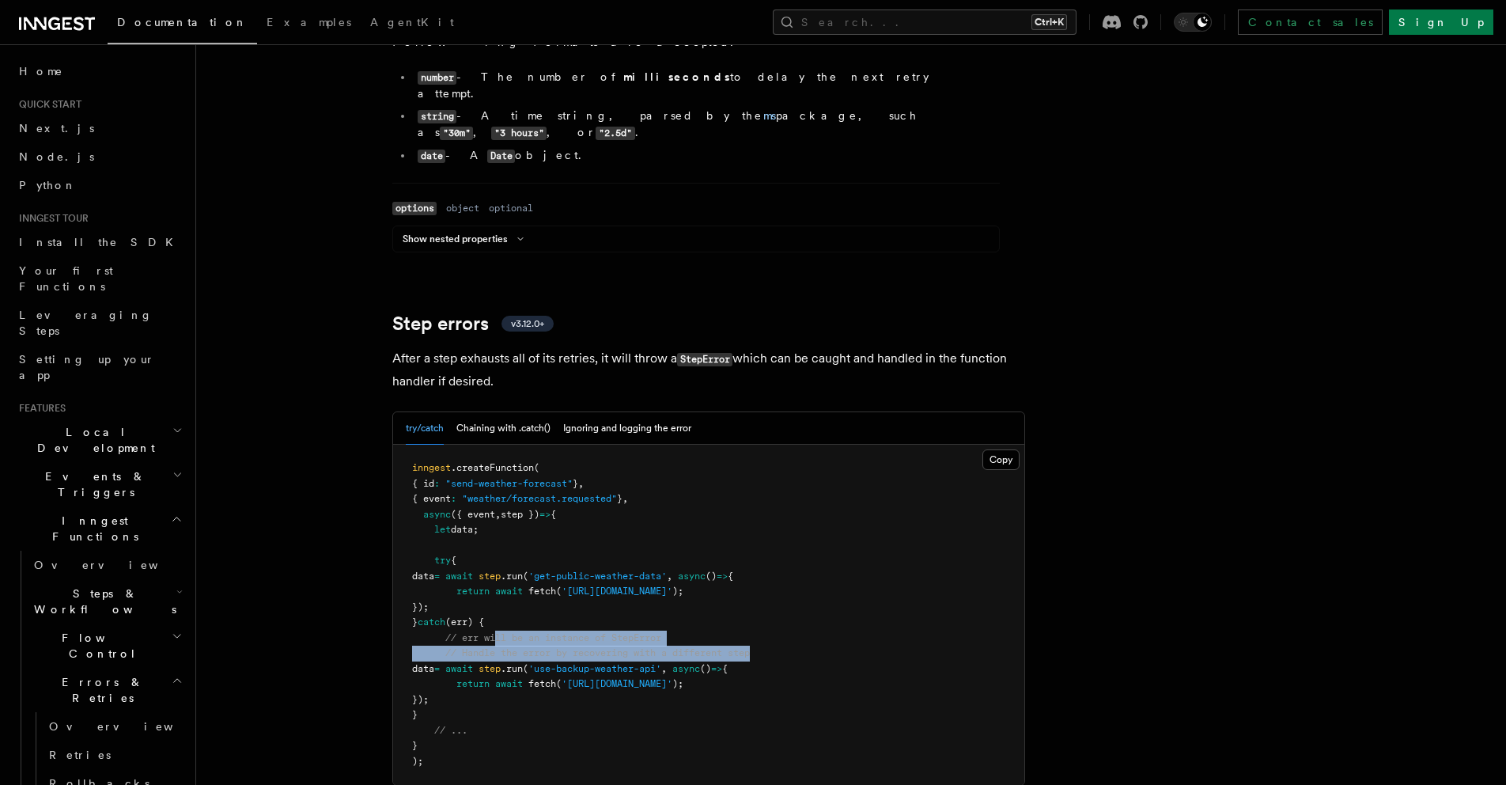
drag, startPoint x: 498, startPoint y: 593, endPoint x: 775, endPoint y: 607, distance: 278.0
click at [775, 607] on pre "inngest .createFunction ( { id : "send-weather-forecast" } , { event : "weather…" at bounding box center [708, 615] width 631 height 340
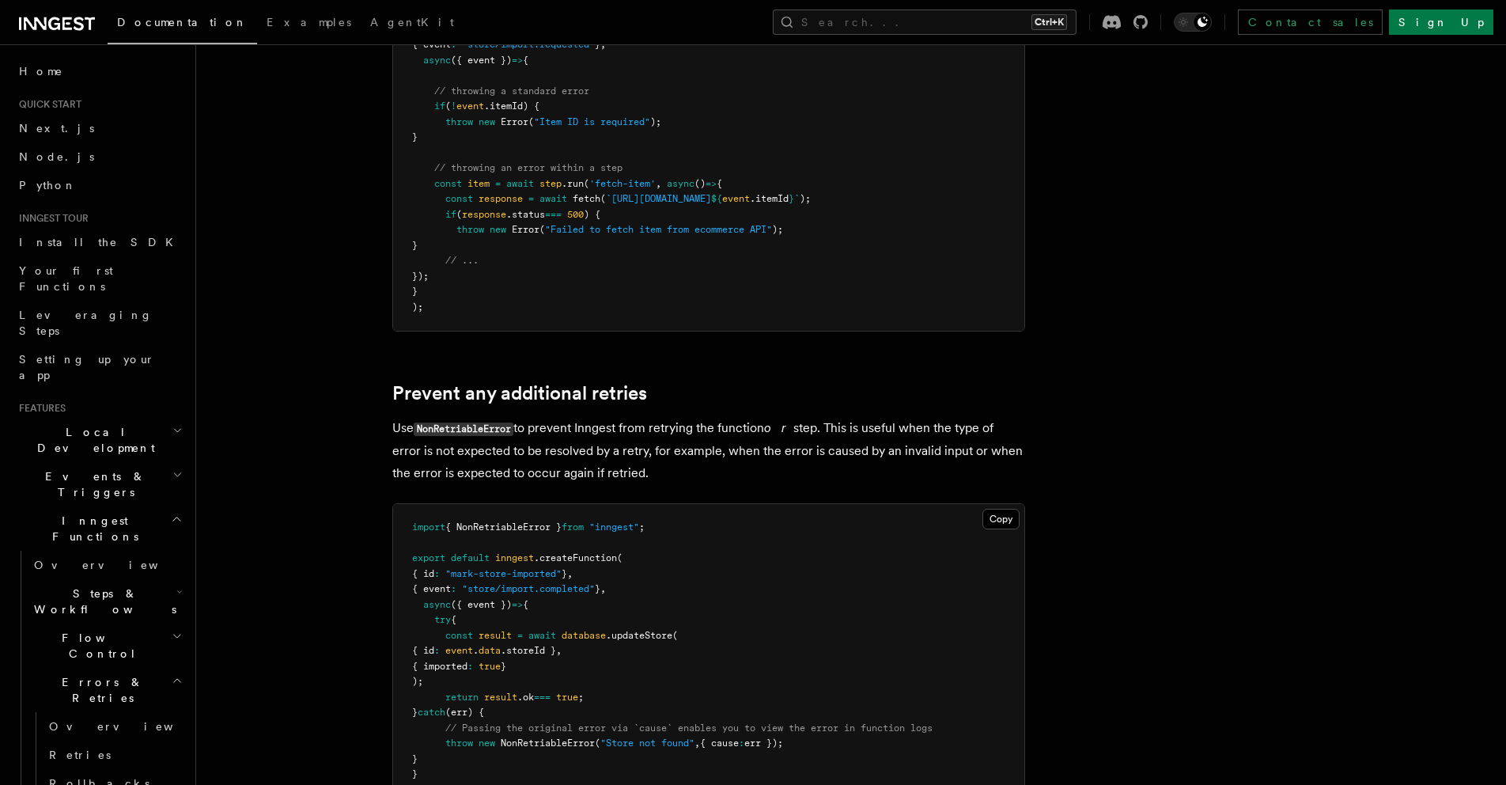
scroll to position [0, 0]
